Goal: Task Accomplishment & Management: Manage account settings

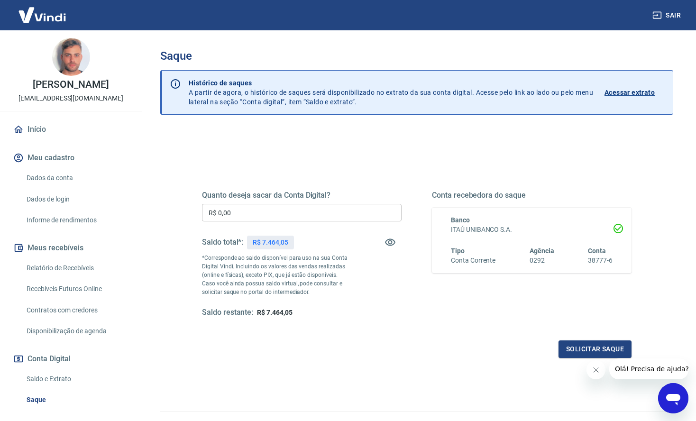
click at [270, 238] on p "R$ 7.464,05" at bounding box center [270, 243] width 35 height 10
copy p "7.464,05"
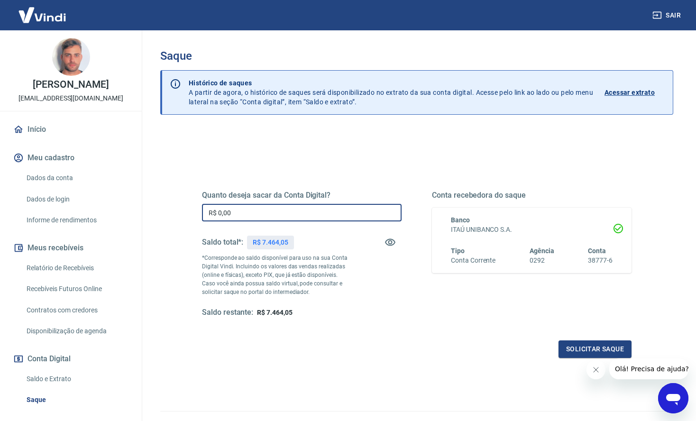
click at [267, 208] on input "R$ 0,00" at bounding box center [302, 213] width 200 height 18
click at [268, 208] on input "R$ 0,00" at bounding box center [302, 213] width 200 height 18
paste input "text"
drag, startPoint x: 283, startPoint y: 207, endPoint x: 141, endPoint y: 205, distance: 141.8
click at [141, 205] on div "Sair Tiago Gianello broiler@broiler.com.br Início Meu cadastro Dados da conta D…" at bounding box center [348, 210] width 696 height 421
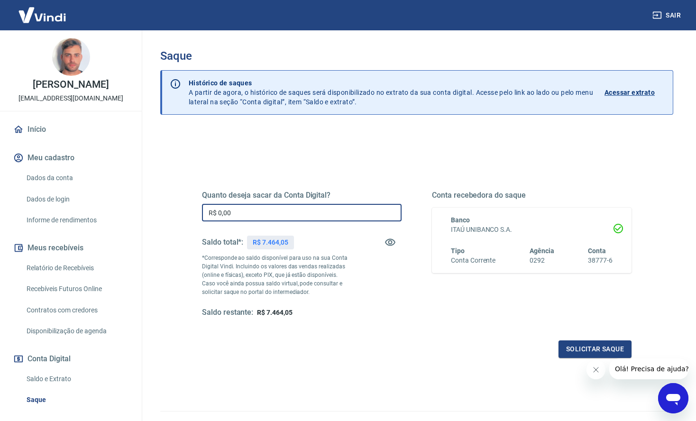
drag, startPoint x: 237, startPoint y: 213, endPoint x: 179, endPoint y: 209, distance: 58.0
click at [179, 209] on div "Quanto deseja sacar da Conta Digital? R$ 0,00 ​ Saldo total*: R$ 7.464,05 *Corr…" at bounding box center [416, 299] width 513 height 339
paste input "7.464,05"
type input "R$ 7.464,05"
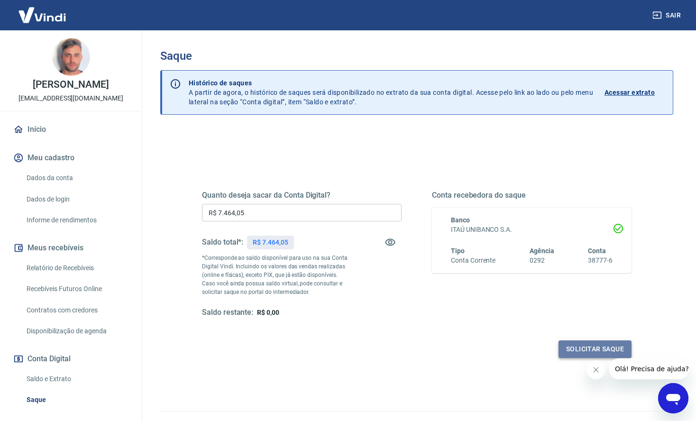
click at [591, 350] on button "Solicitar saque" at bounding box center [594, 349] width 73 height 18
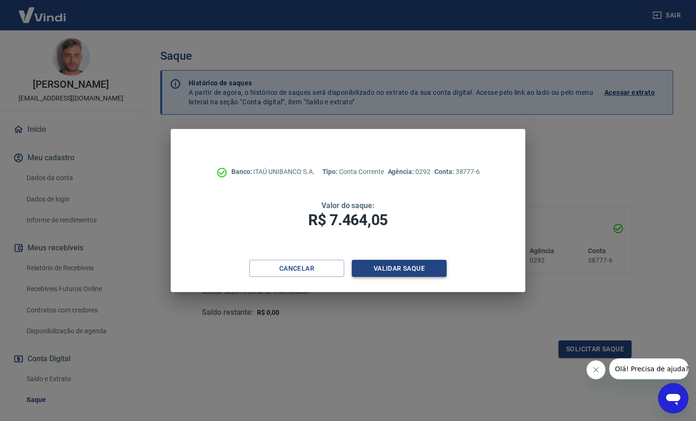
click at [397, 272] on button "Validar saque" at bounding box center [399, 269] width 95 height 18
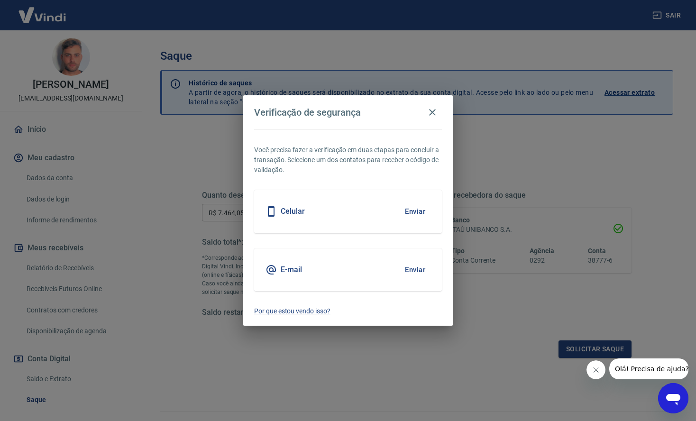
click at [413, 216] on button "Enviar" at bounding box center [415, 211] width 31 height 20
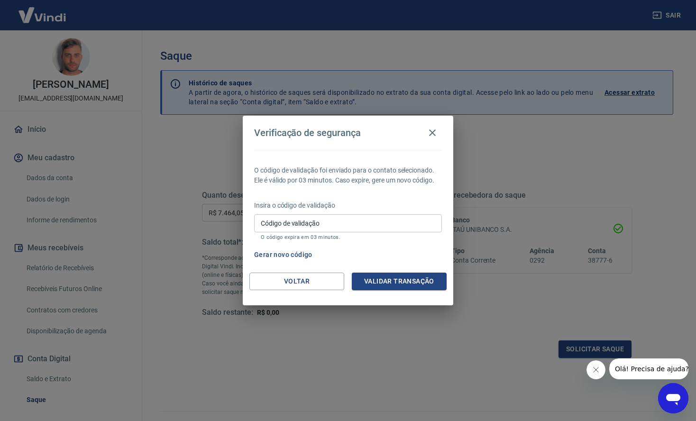
click at [397, 222] on input "Código de validação" at bounding box center [348, 223] width 188 height 18
click at [420, 254] on div "Gerar novo código" at bounding box center [346, 255] width 192 height 18
click at [409, 257] on div "Gerar novo código" at bounding box center [346, 255] width 192 height 18
click at [296, 251] on button "Gerar novo código" at bounding box center [283, 255] width 66 height 18
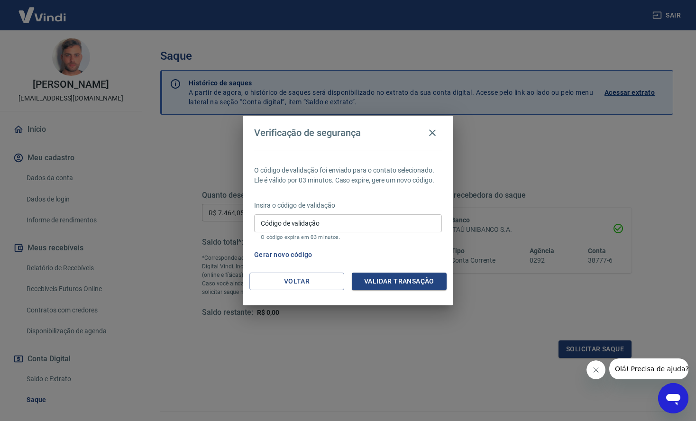
click at [376, 221] on input "Código de validação" at bounding box center [348, 223] width 188 height 18
click at [401, 248] on div "Gerar novo código" at bounding box center [346, 255] width 192 height 18
click at [365, 214] on input "Código de validação" at bounding box center [348, 223] width 188 height 18
click at [315, 221] on input "Código de validação" at bounding box center [348, 223] width 188 height 18
click at [434, 242] on div "O código de validação foi enviado para o contato selecionado. Ele é válido por …" at bounding box center [348, 211] width 211 height 123
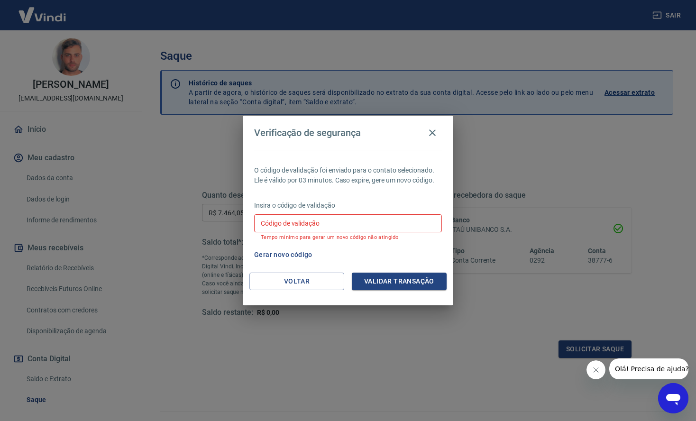
click at [303, 253] on button "Gerar novo código" at bounding box center [283, 255] width 66 height 18
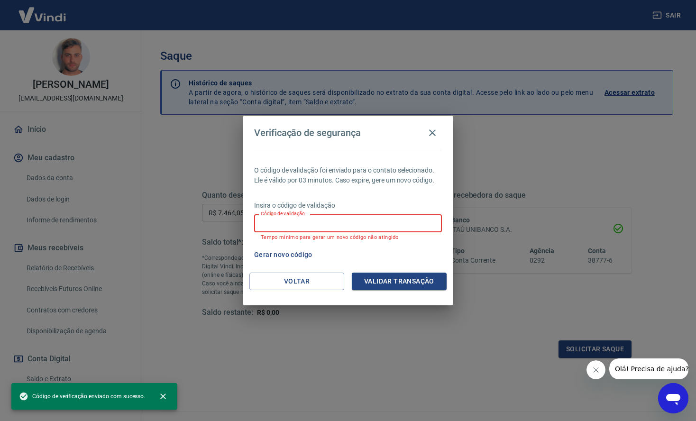
click at [345, 226] on input "Código de validação" at bounding box center [348, 223] width 188 height 18
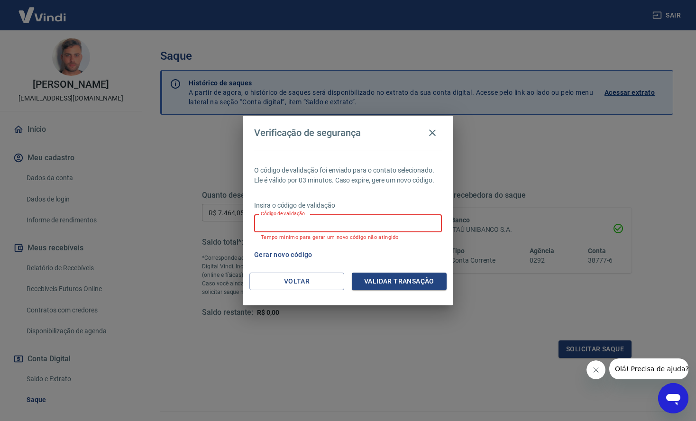
click at [355, 218] on input "Código de validação" at bounding box center [348, 223] width 188 height 18
click at [406, 250] on div "Gerar novo código" at bounding box center [346, 255] width 192 height 18
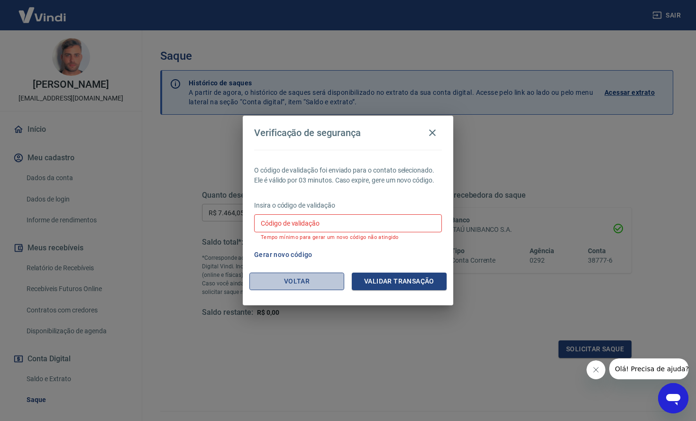
click at [328, 283] on button "Voltar" at bounding box center [296, 282] width 95 height 18
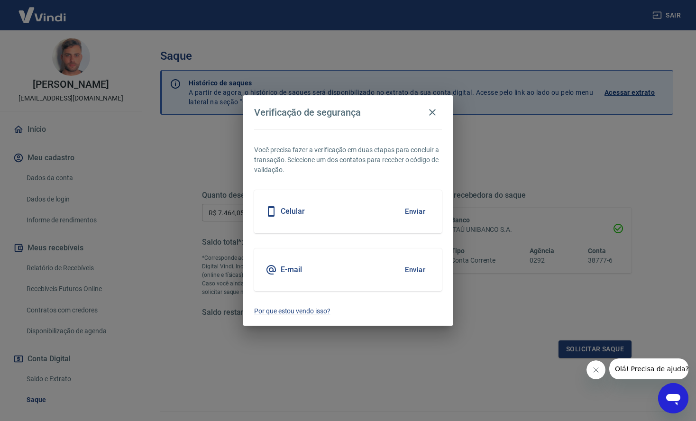
click at [417, 272] on button "Enviar" at bounding box center [415, 270] width 31 height 20
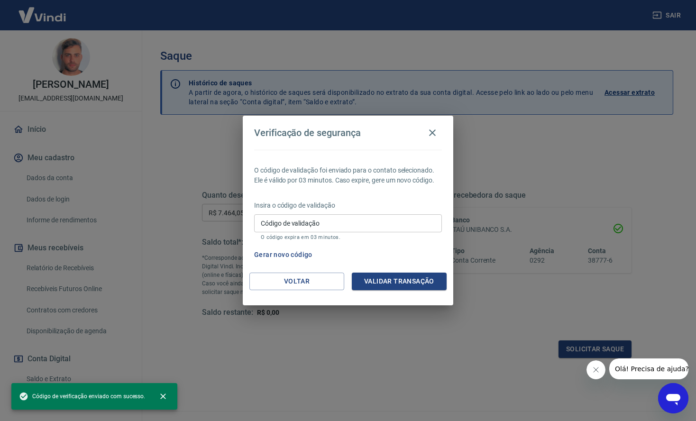
click at [310, 229] on input "Código de validação" at bounding box center [348, 223] width 188 height 18
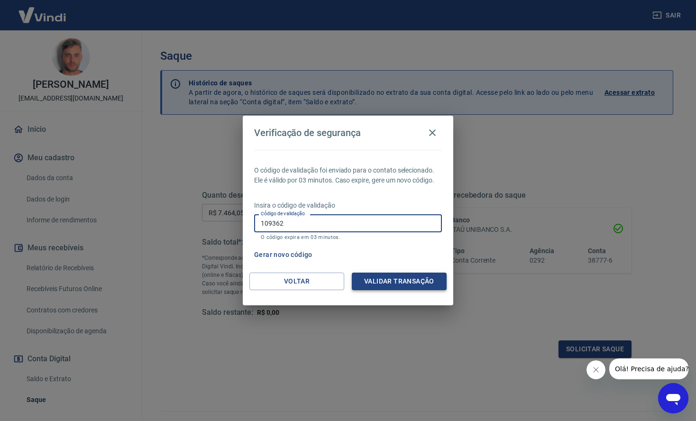
type input "109362"
click at [405, 280] on button "Validar transação" at bounding box center [399, 282] width 95 height 18
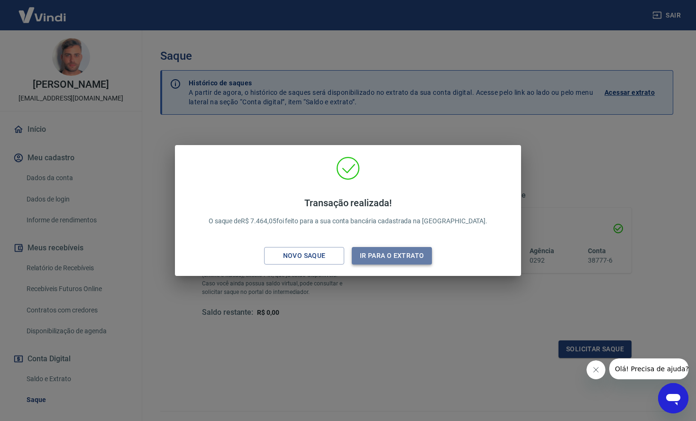
click at [405, 258] on button "Ir para o extrato" at bounding box center [392, 256] width 80 height 18
